Goal: Transaction & Acquisition: Purchase product/service

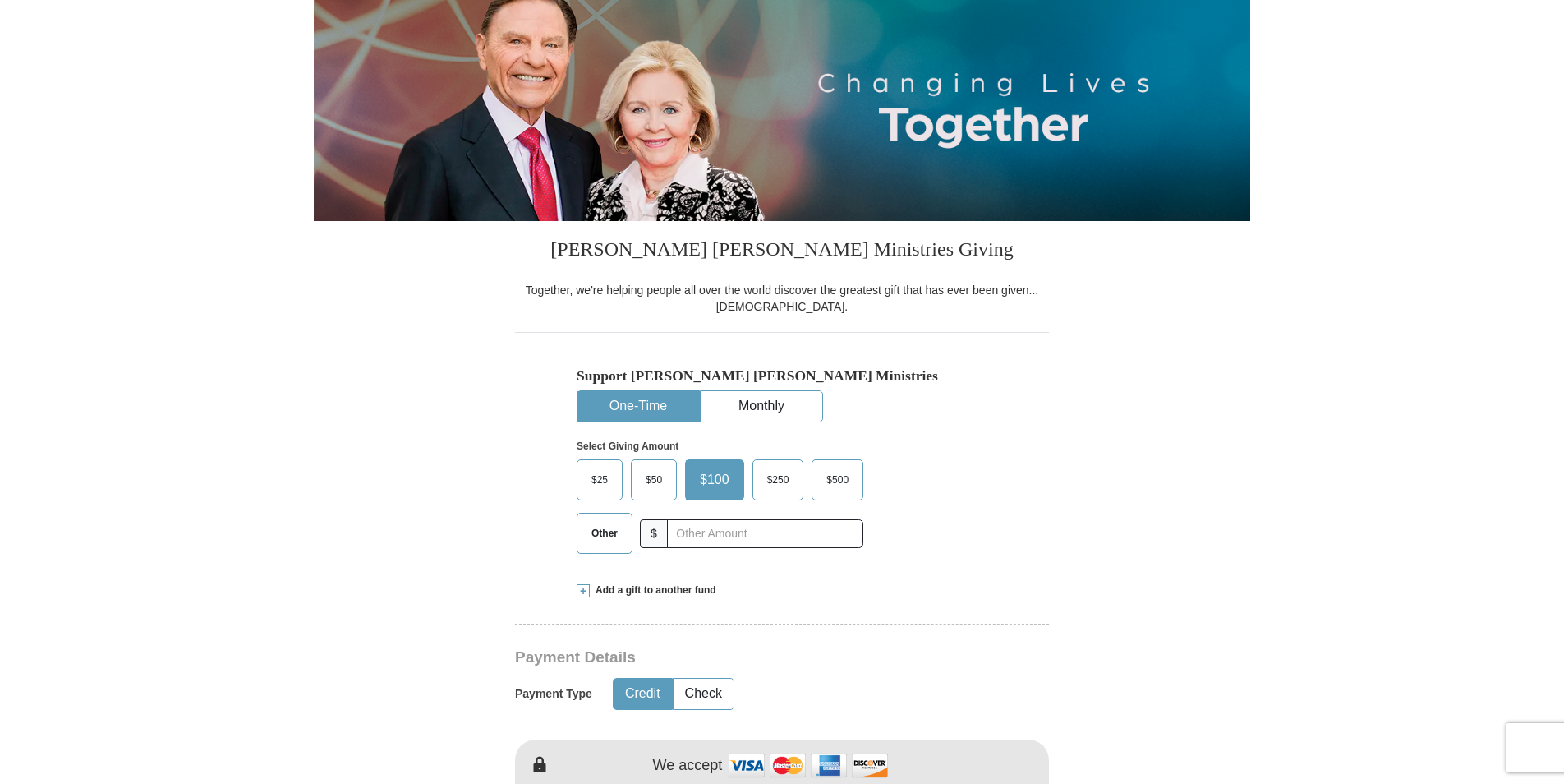
scroll to position [246, 0]
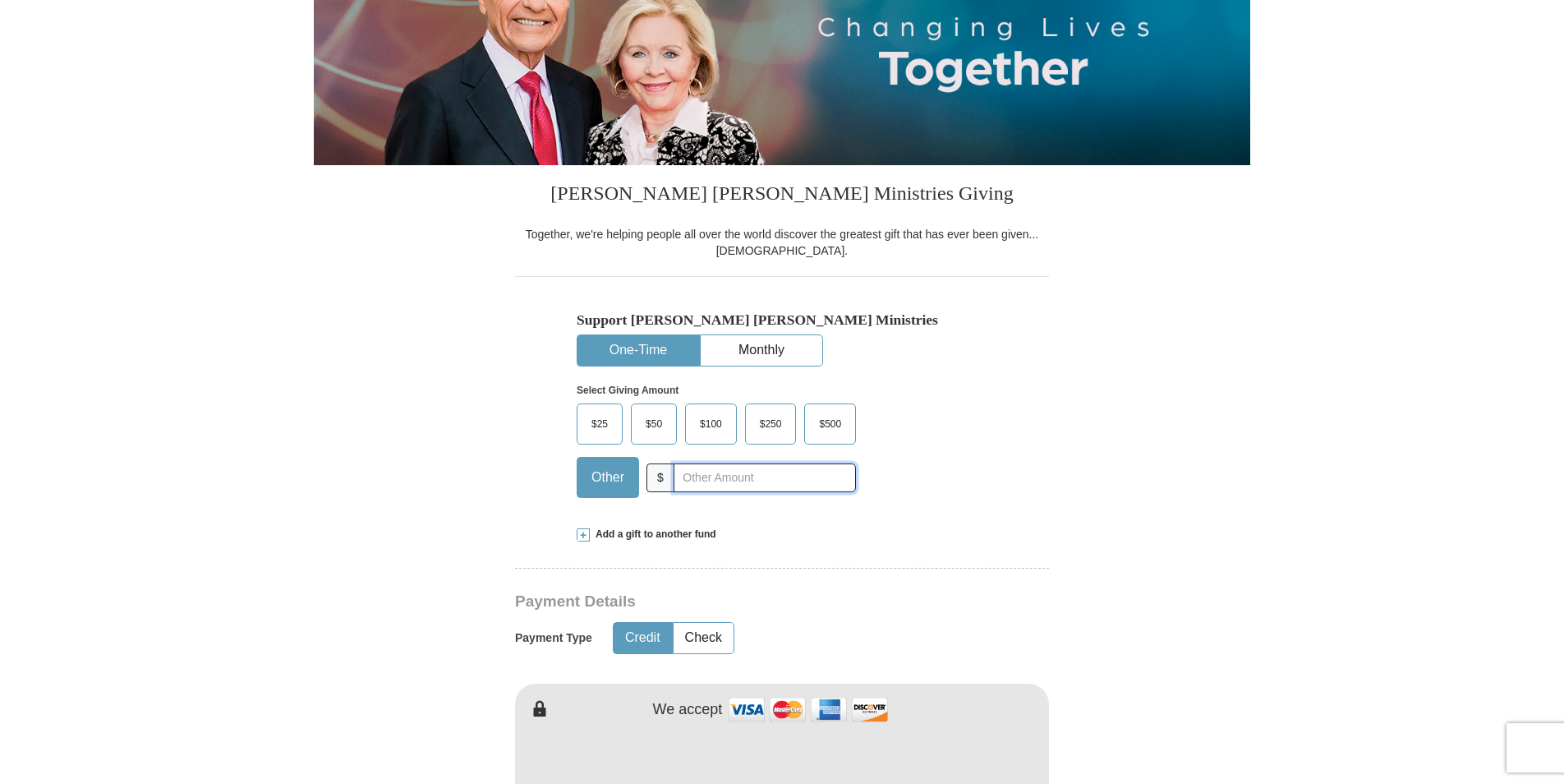
click at [688, 480] on input "text" at bounding box center [765, 477] width 183 height 29
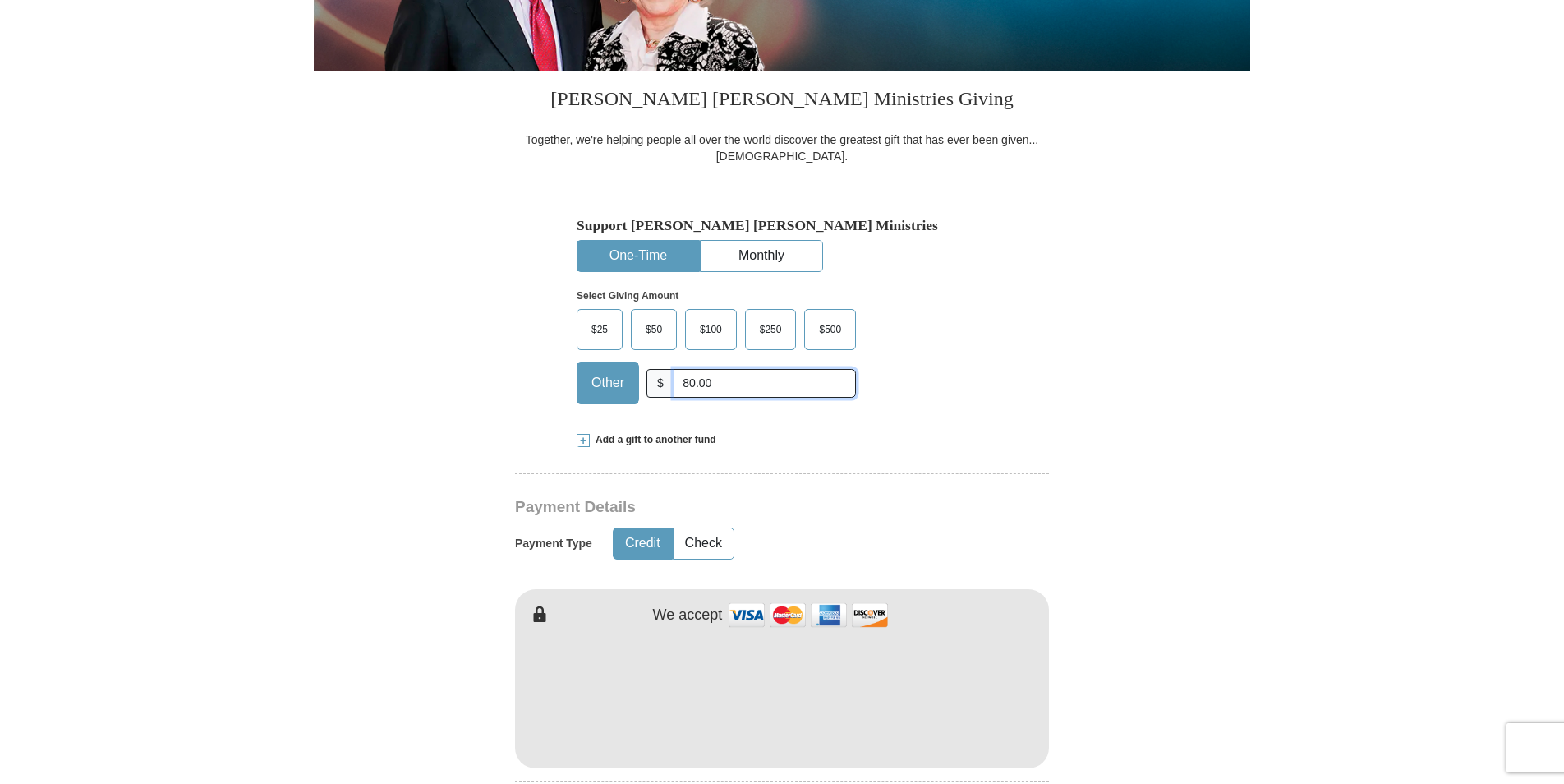
scroll to position [493, 0]
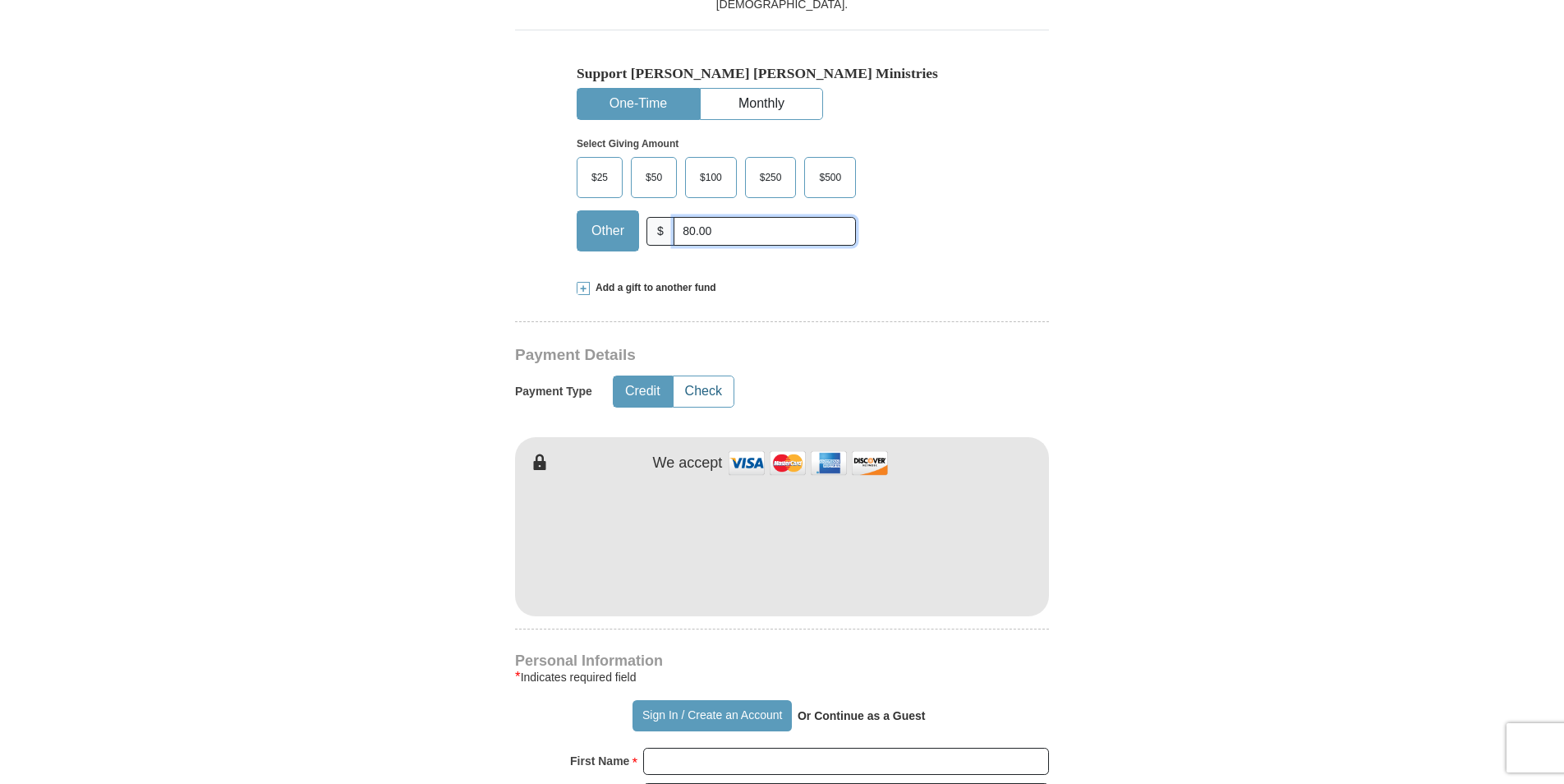
type input "80.00"
click at [702, 396] on button "Check" at bounding box center [704, 391] width 60 height 31
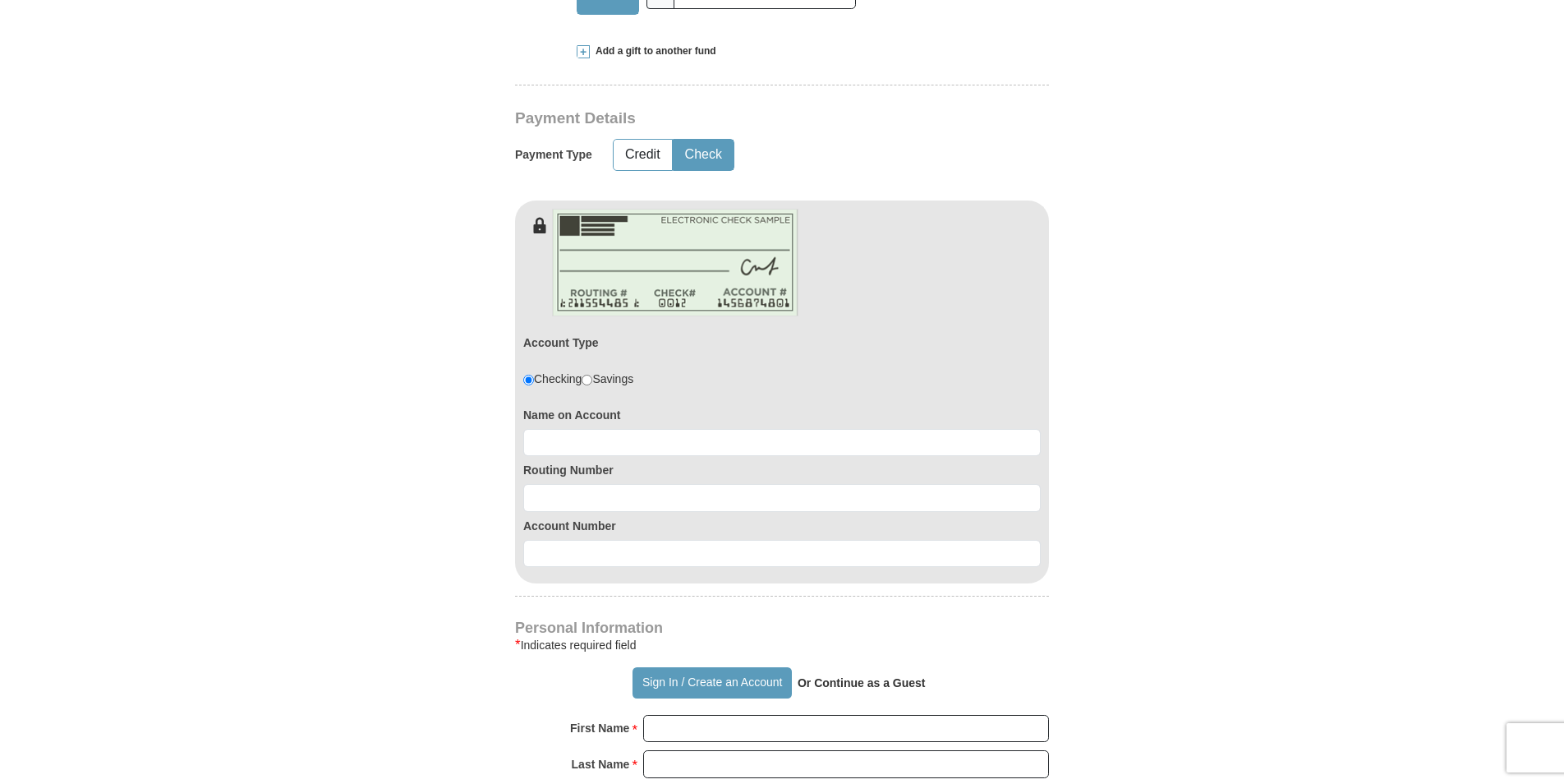
scroll to position [739, 0]
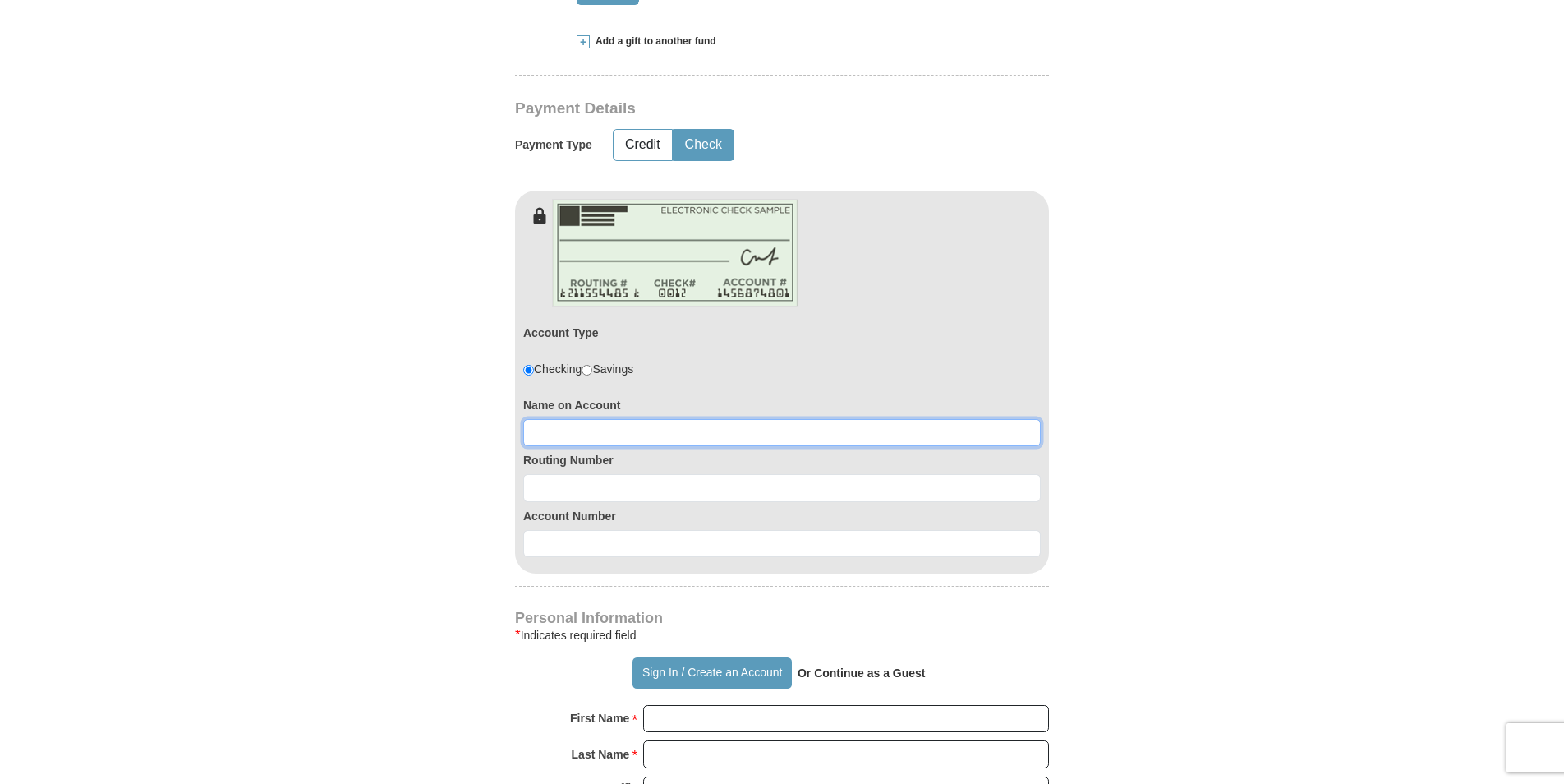
click at [556, 435] on input at bounding box center [782, 433] width 518 height 28
type input "[PERSON_NAME]"
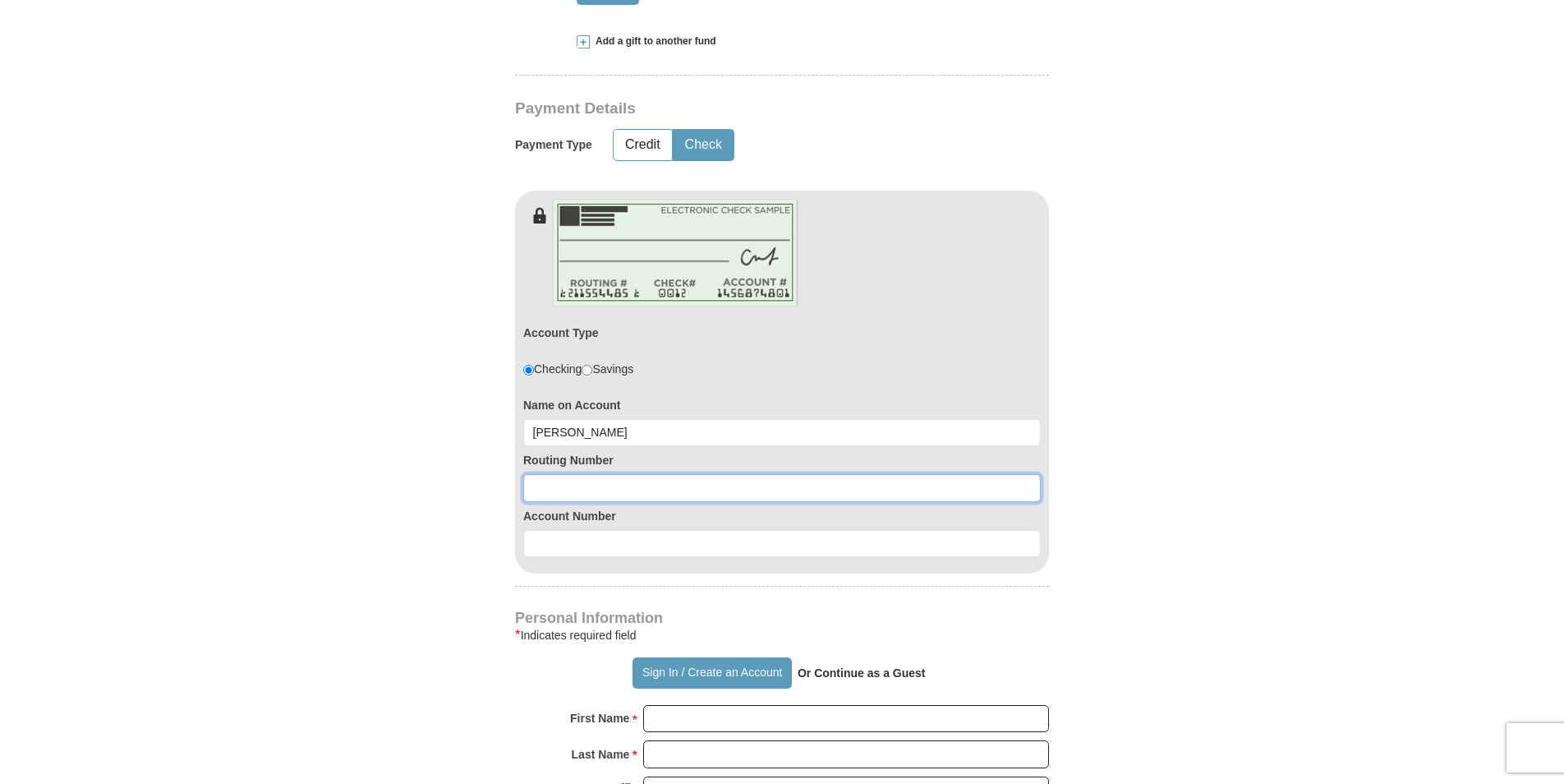
click at [553, 494] on input at bounding box center [782, 488] width 518 height 28
type input "322070239"
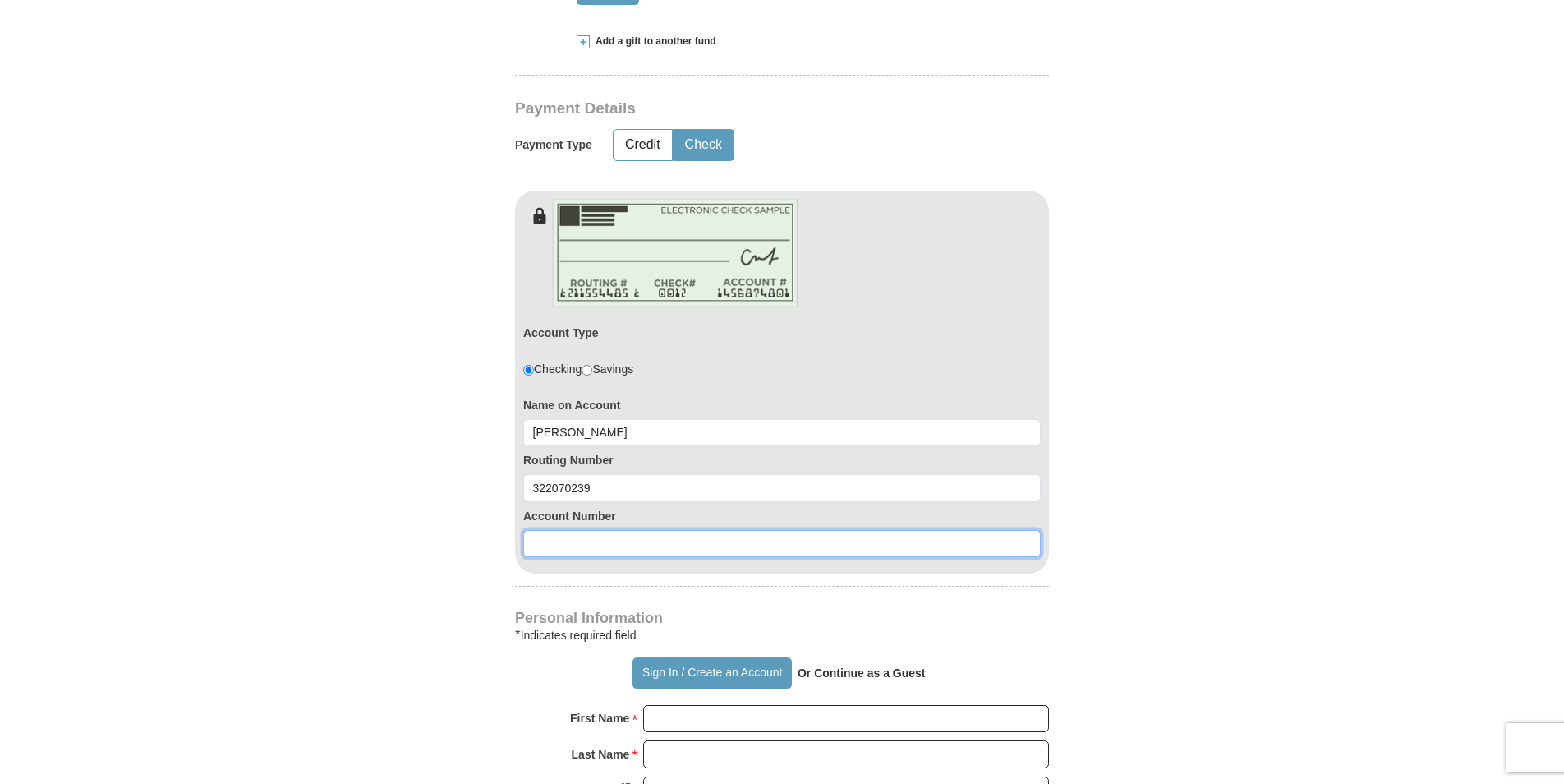
click at [547, 548] on input at bounding box center [782, 544] width 518 height 28
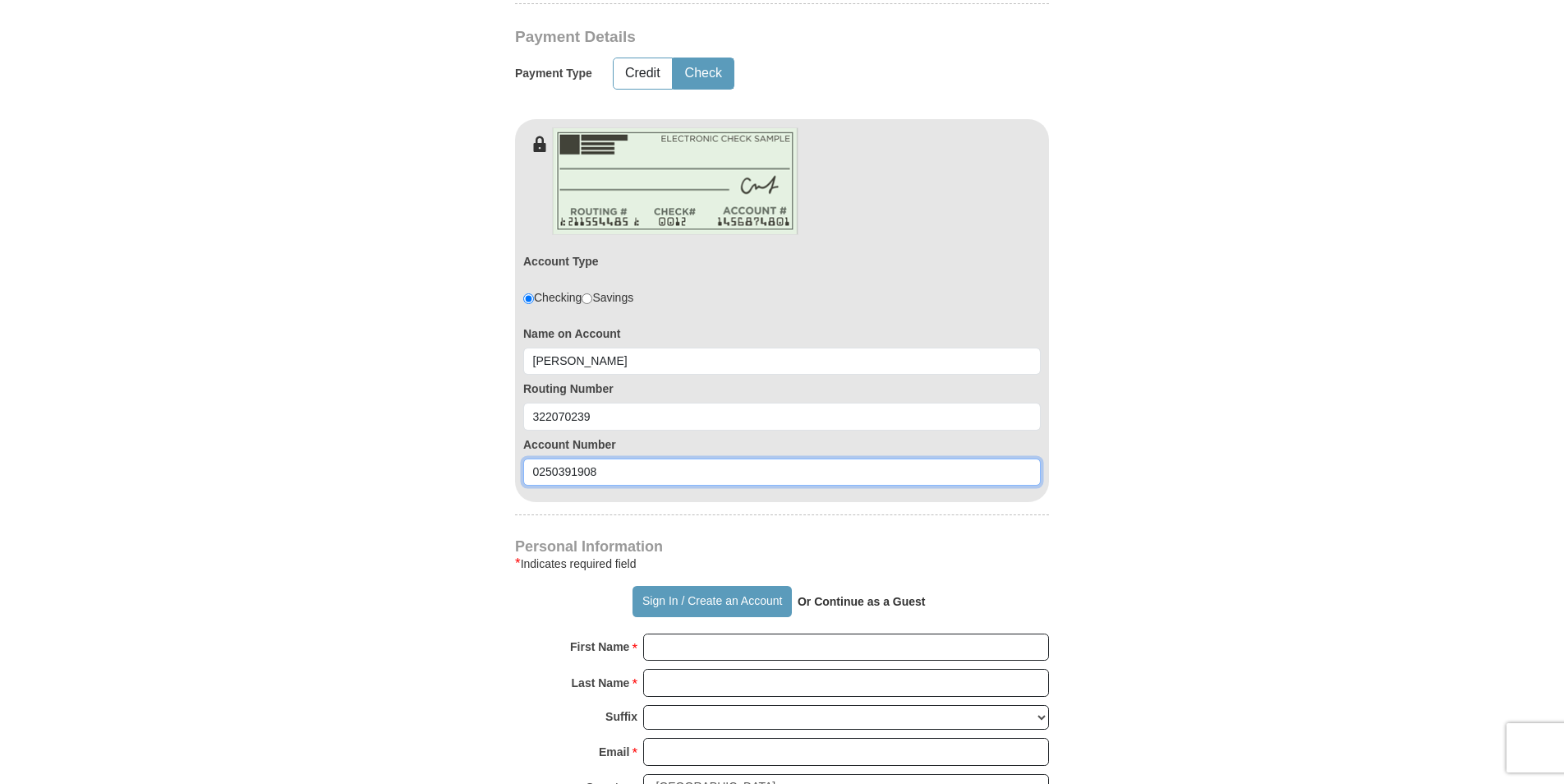
scroll to position [903, 0]
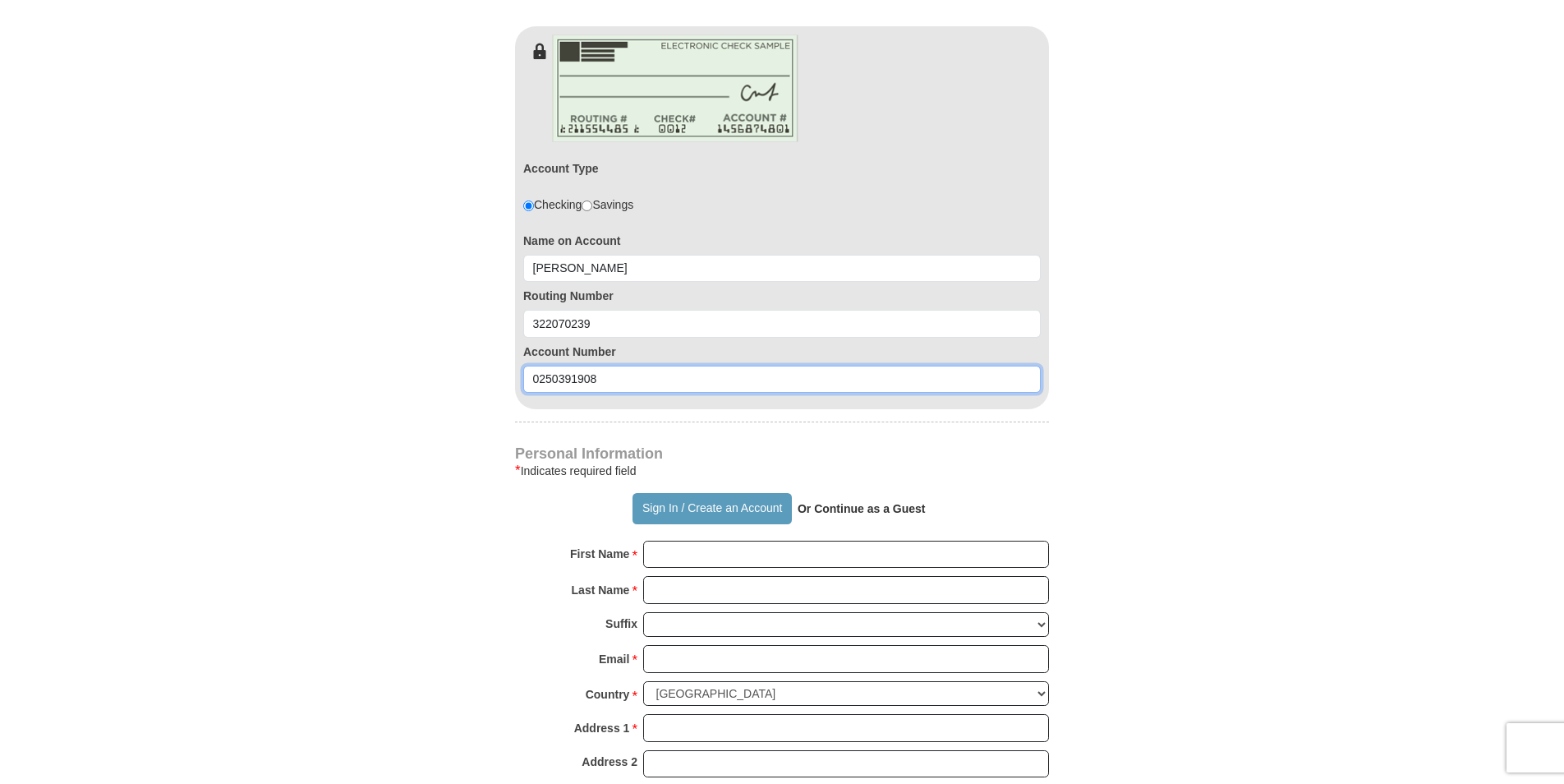
type input "0250391908"
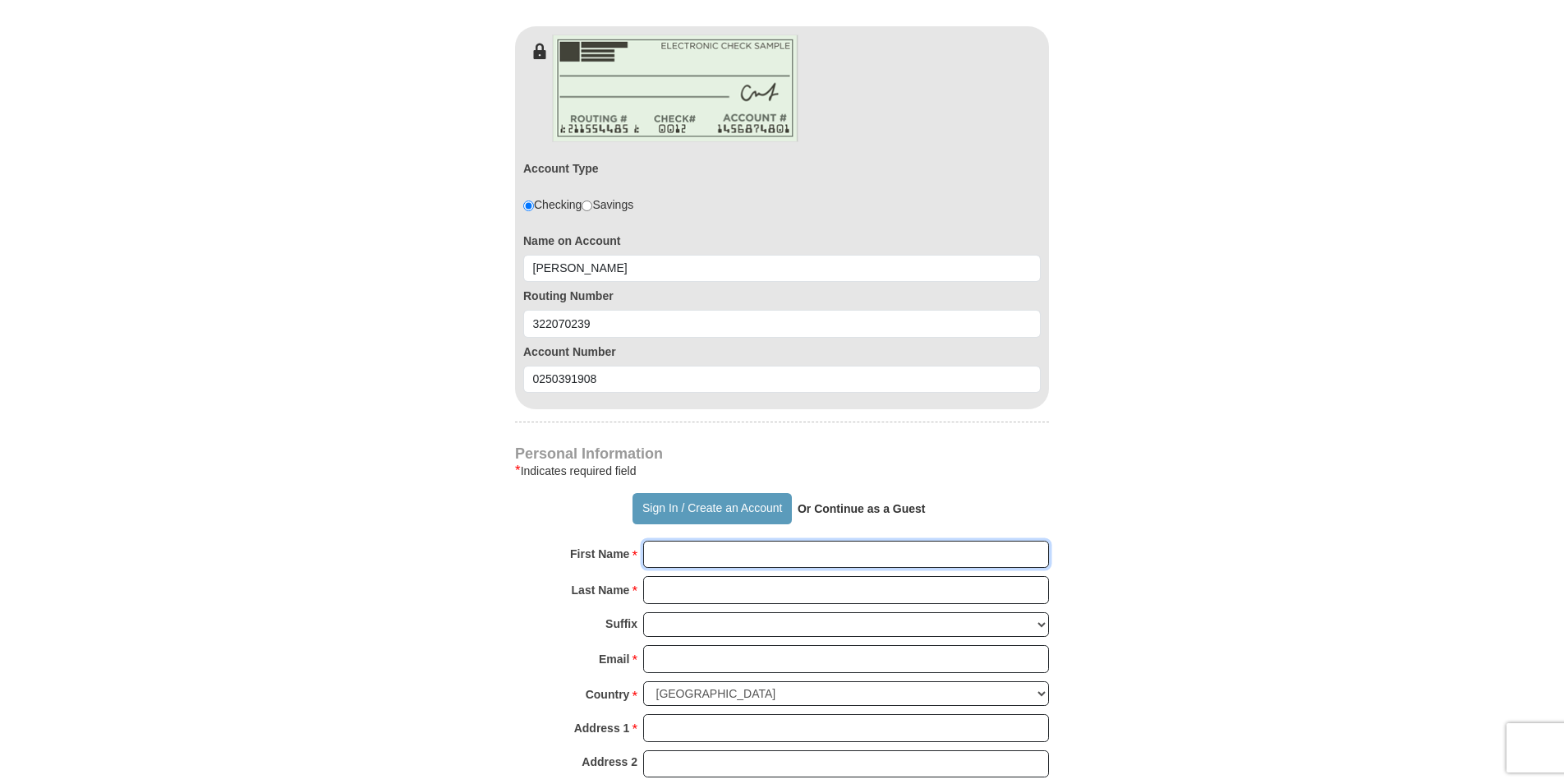
click at [660, 556] on input "First Name *" at bounding box center [845, 554] width 406 height 28
type input "[PERSON_NAME] & [PERSON_NAME]"
click at [673, 592] on input "Last Name *" at bounding box center [845, 590] width 406 height 28
type input "[PERSON_NAME]"
click at [653, 670] on input "Email *" at bounding box center [845, 659] width 406 height 28
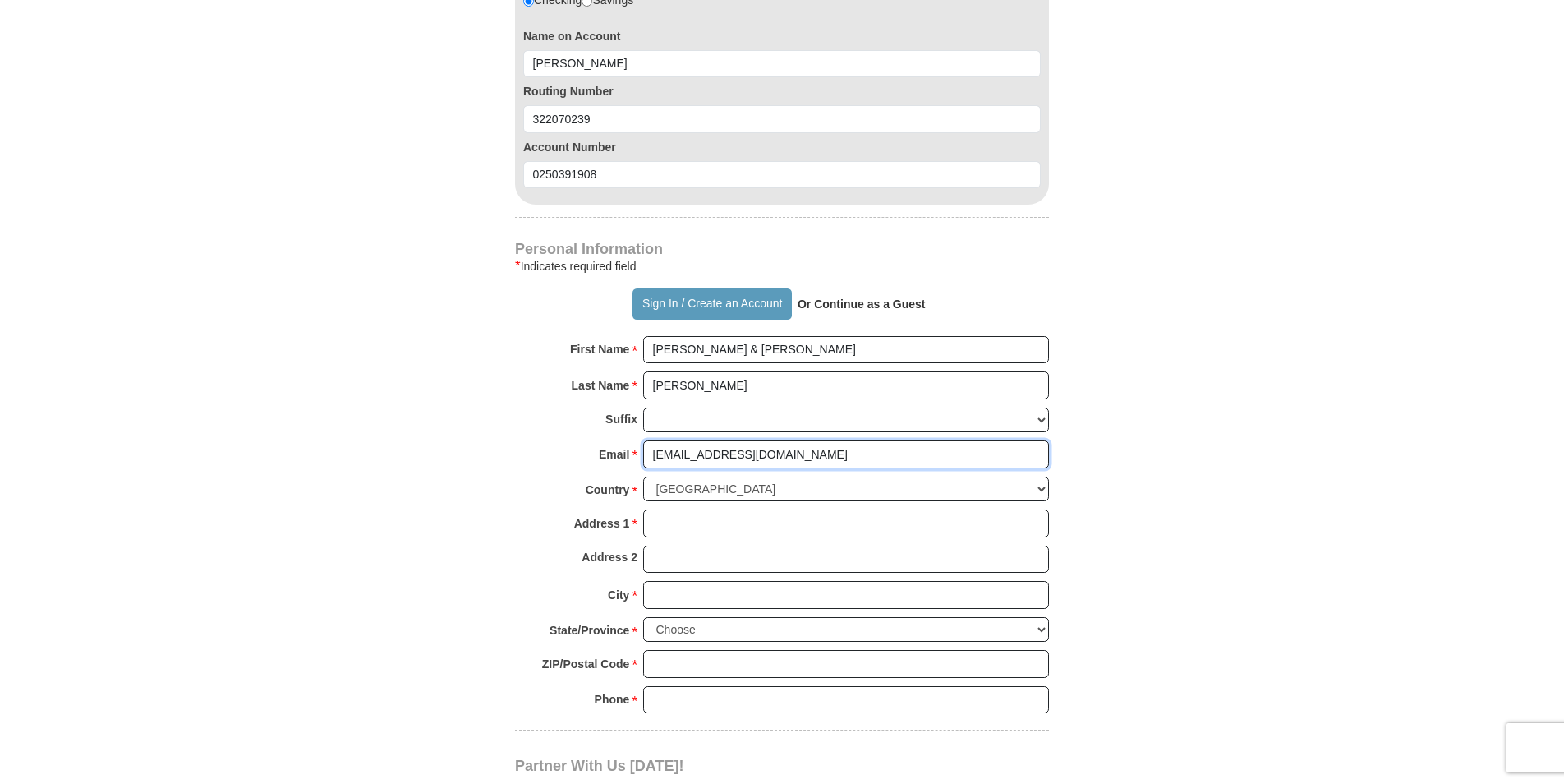
scroll to position [1150, 0]
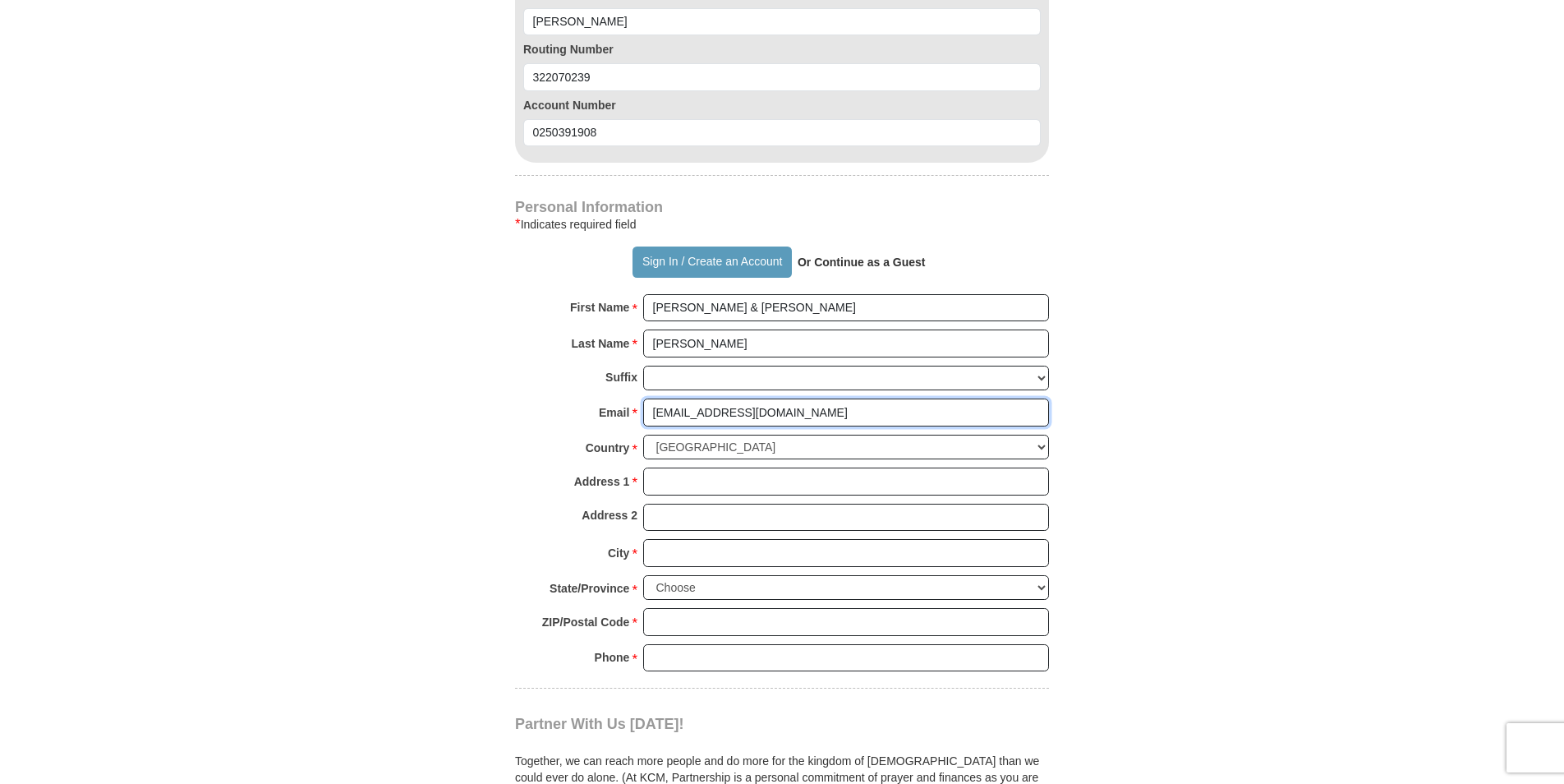
type input "[EMAIL_ADDRESS][DOMAIN_NAME]"
click at [665, 480] on input "Address 1 *" at bounding box center [845, 481] width 406 height 28
type input "[STREET_ADDRESS]"
click at [668, 560] on input "City *" at bounding box center [845, 553] width 406 height 28
type input "[GEOGRAPHIC_DATA]"
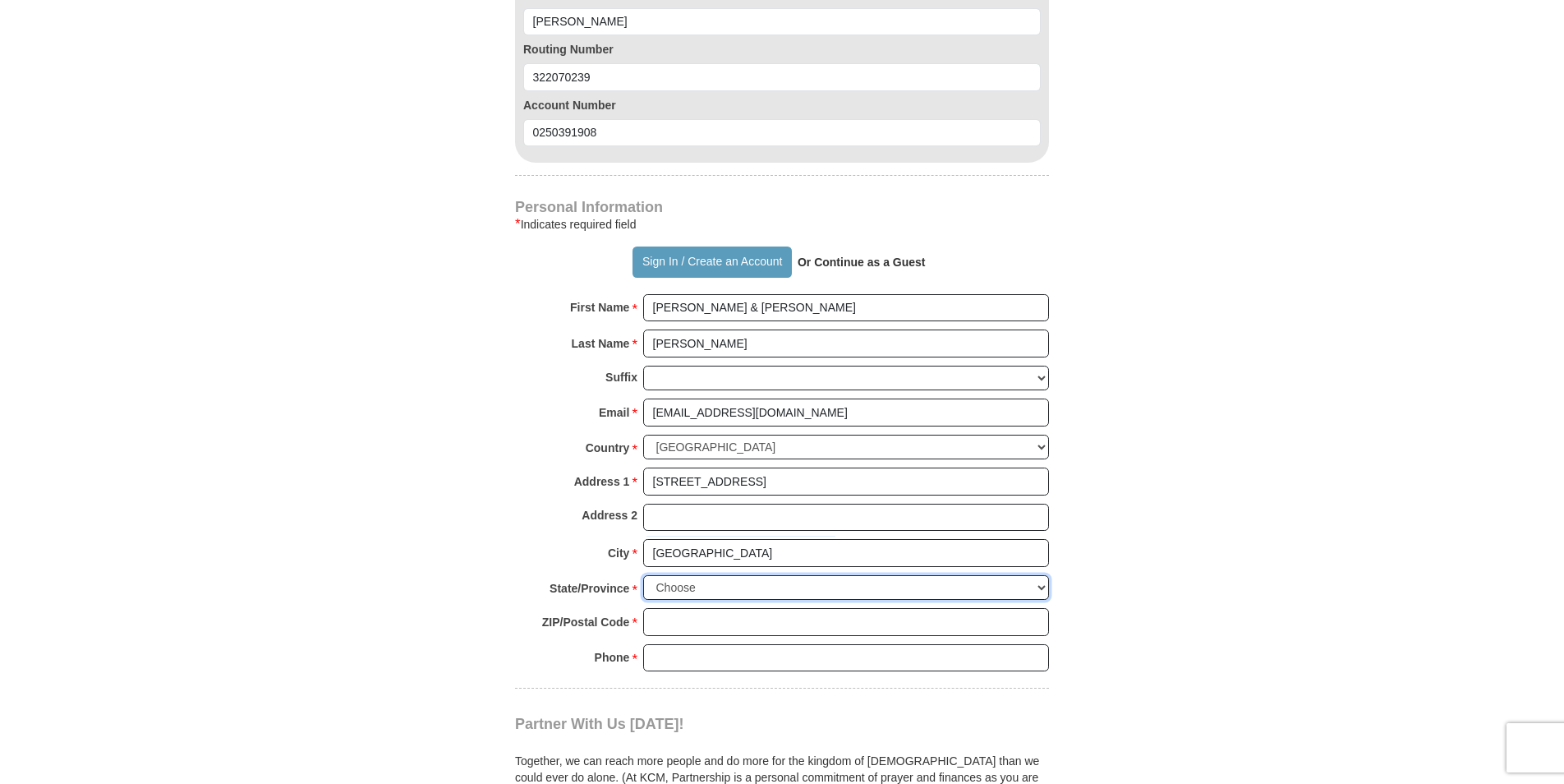
click at [1042, 588] on select "Choose [US_STATE] [US_STATE] [US_STATE] [US_STATE] [US_STATE] Armed Forces Amer…" at bounding box center [845, 587] width 406 height 26
select select "CA"
click at [643, 575] on select "Choose [US_STATE] [US_STATE] [US_STATE] [US_STATE] [US_STATE] Armed Forces Amer…" at bounding box center [845, 587] width 406 height 26
click at [677, 619] on input "ZIP/Postal Code *" at bounding box center [845, 622] width 406 height 28
type input "90043"
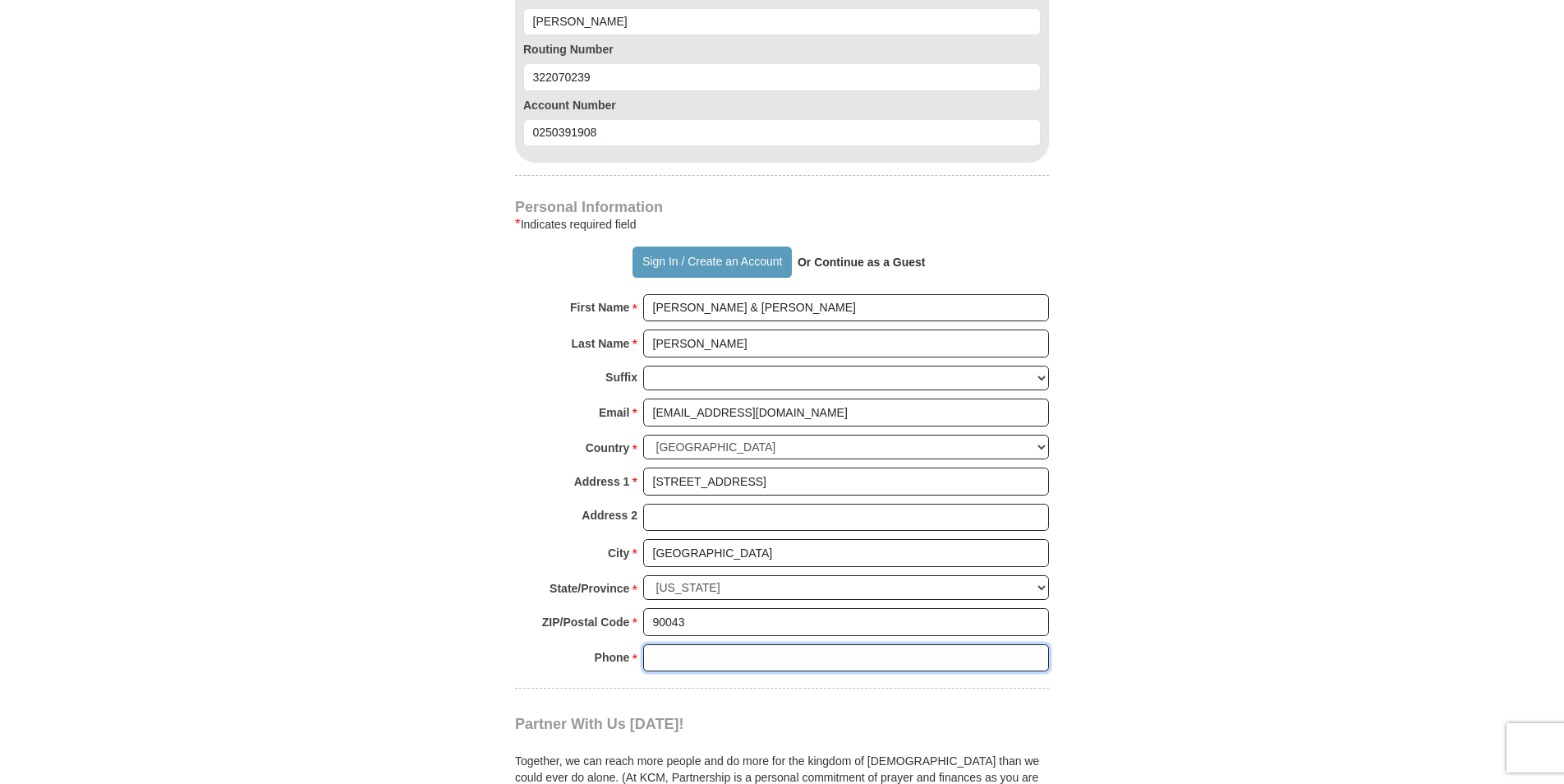
click at [688, 669] on input "Phone * *" at bounding box center [845, 658] width 406 height 28
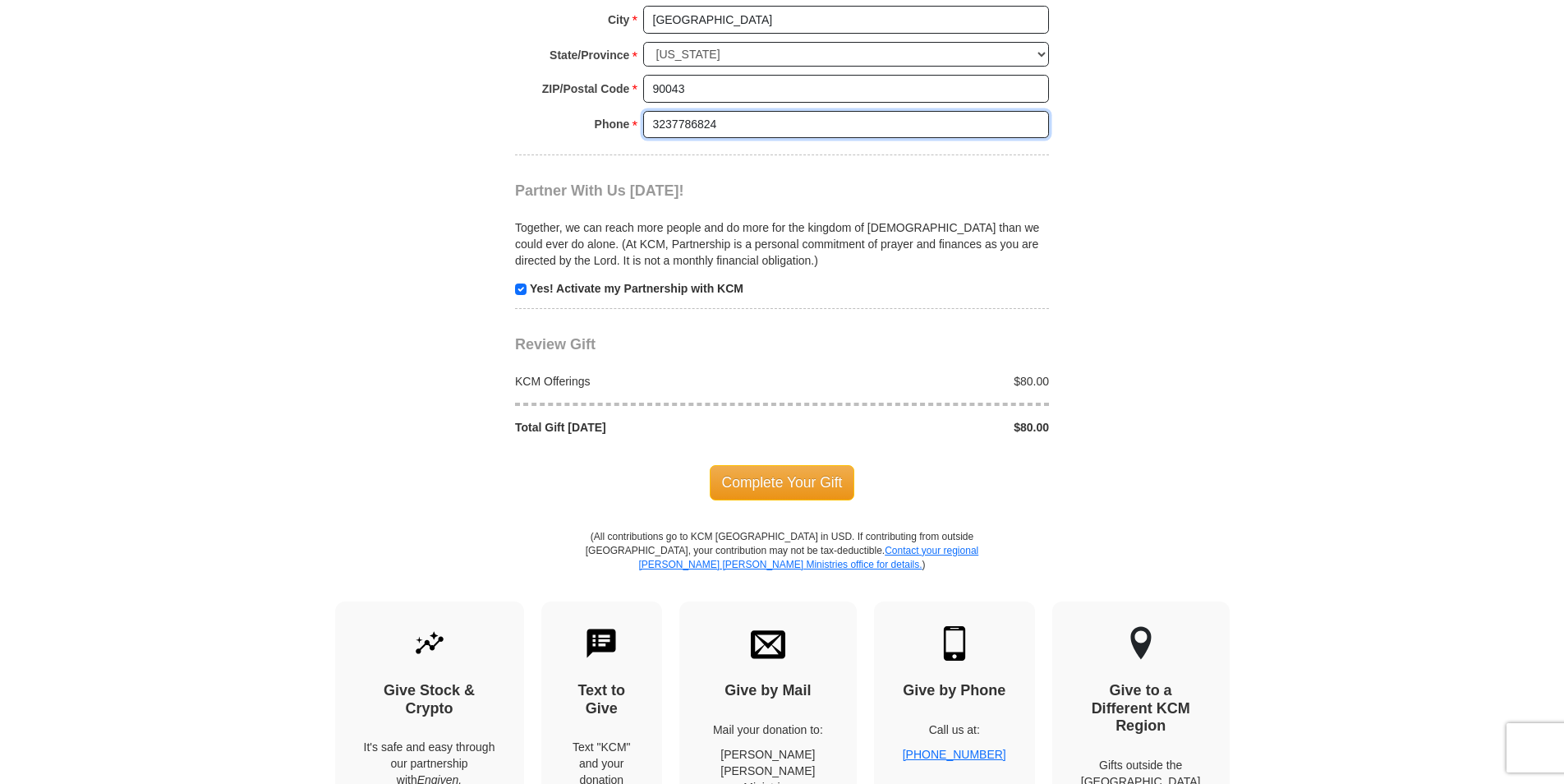
scroll to position [1643, 0]
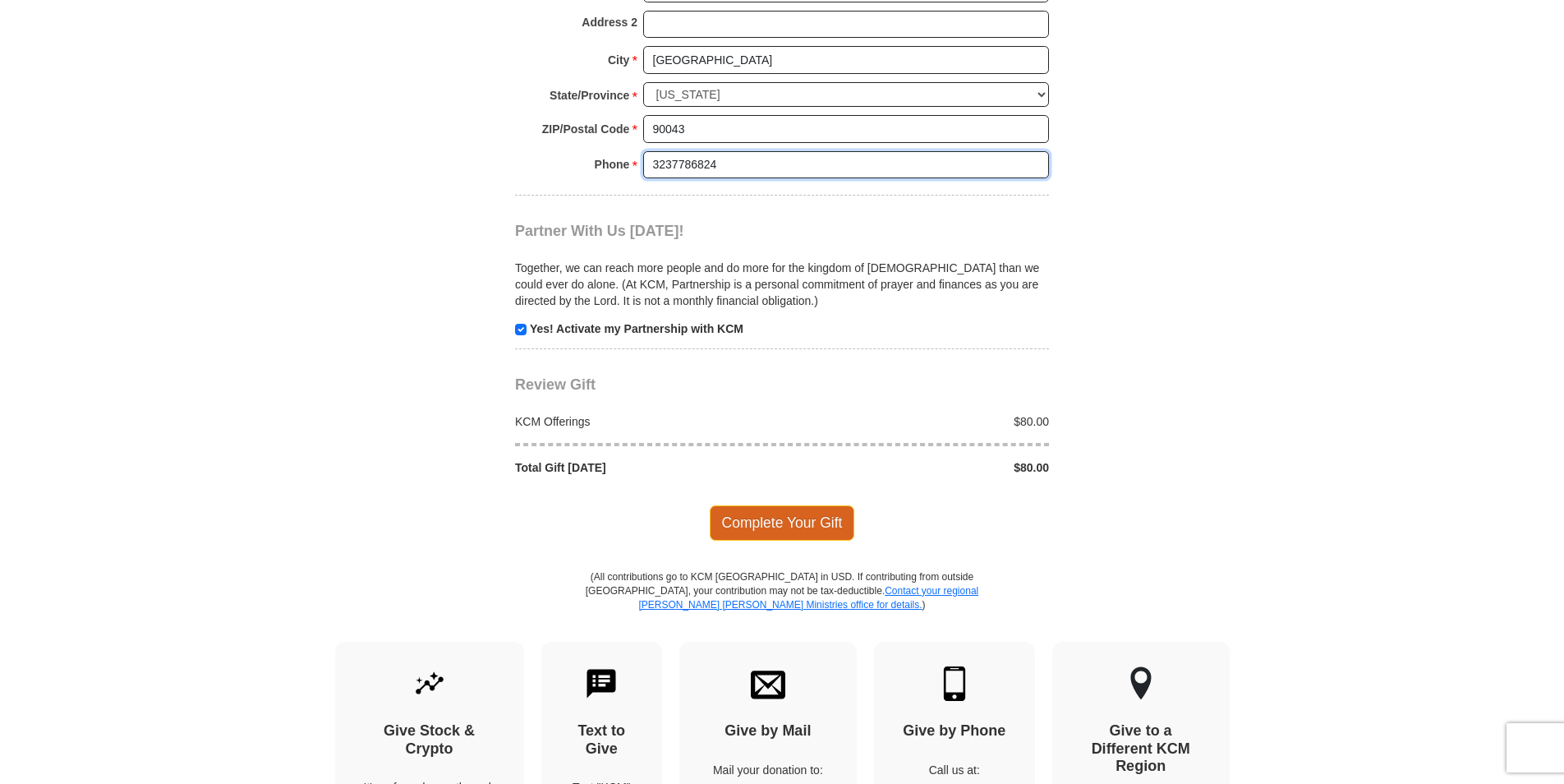
type input "3237786824"
click at [778, 532] on span "Complete Your Gift" at bounding box center [782, 523] width 145 height 35
